Goal: Task Accomplishment & Management: Use online tool/utility

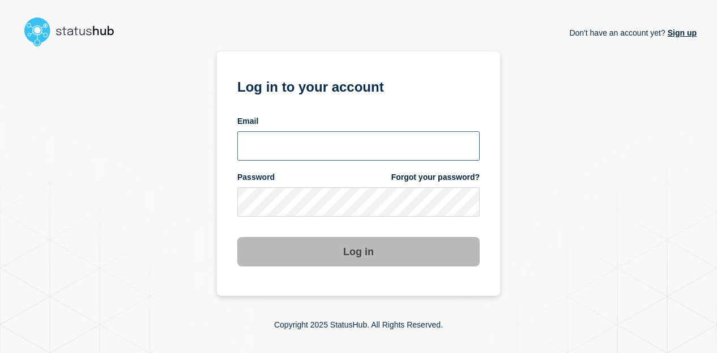
click at [286, 145] on input "email input" at bounding box center [358, 145] width 242 height 29
type input "baxdrex@ksu.edu"
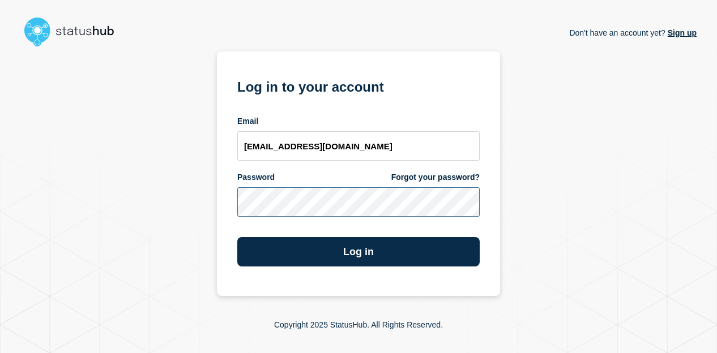
click at [237, 237] on button "Log in" at bounding box center [358, 251] width 242 height 29
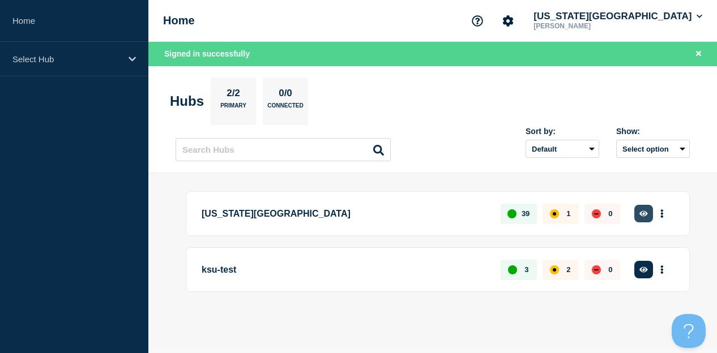
click at [643, 215] on icon "button" at bounding box center [643, 214] width 8 height 6
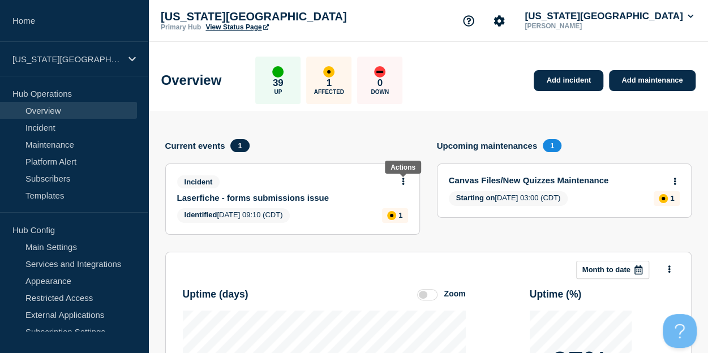
click at [402, 179] on icon at bounding box center [403, 181] width 3 height 7
click at [401, 219] on link "Update incident" at bounding box center [403, 223] width 55 height 9
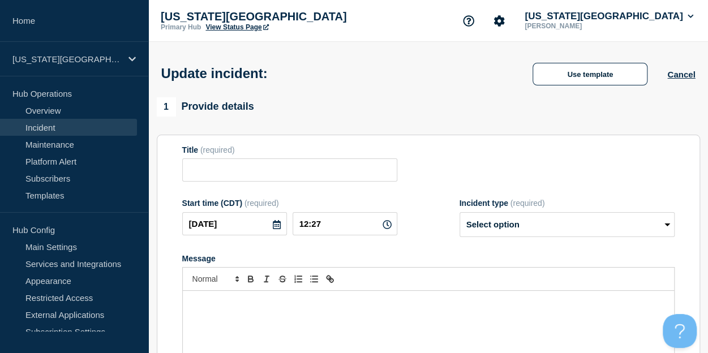
type input "Laserfiche - forms submissions issue"
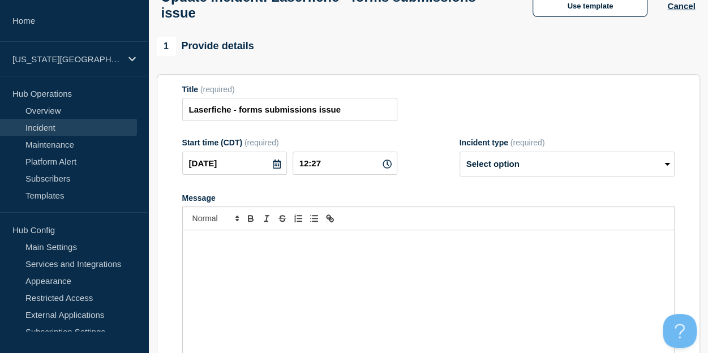
scroll to position [77, 0]
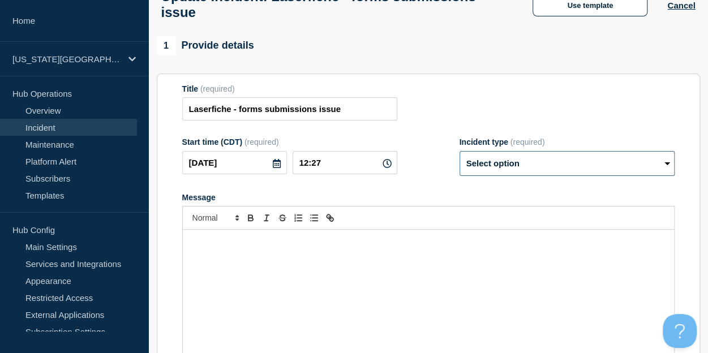
click at [546, 174] on select "Select option Investigating Identified Monitoring Resolved" at bounding box center [567, 163] width 215 height 25
select select "resolved"
click at [460, 157] on select "Select option Investigating Identified Monitoring Resolved" at bounding box center [567, 163] width 215 height 25
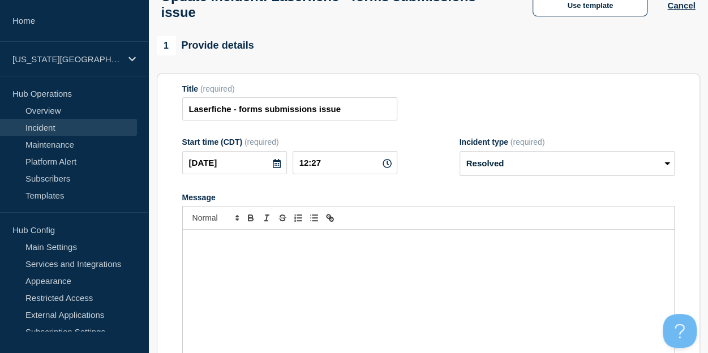
click at [348, 272] on div "Message" at bounding box center [428, 298] width 491 height 136
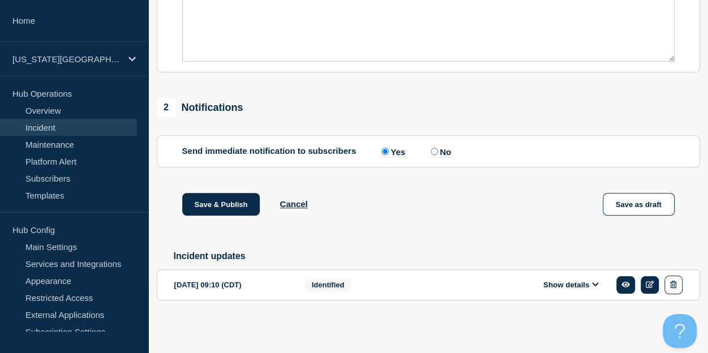
scroll to position [388, 0]
click at [223, 199] on button "Save & Publish" at bounding box center [221, 204] width 78 height 23
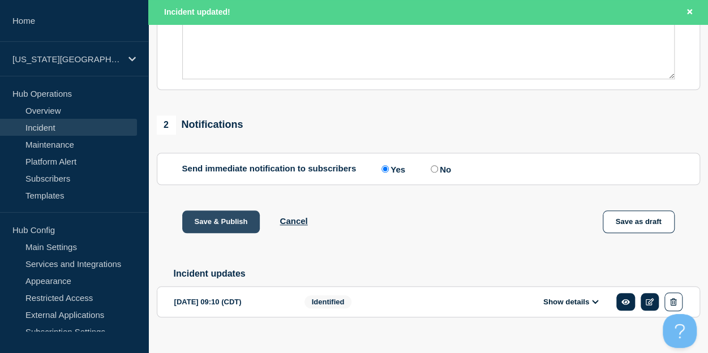
scroll to position [412, 0]
